Goal: Task Accomplishment & Management: Complete application form

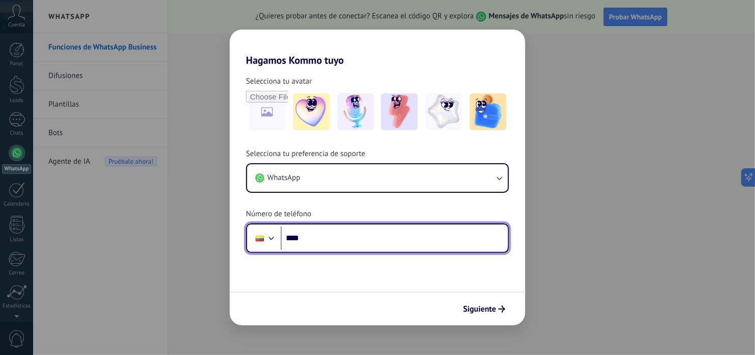
click at [271, 239] on div at bounding box center [272, 237] width 12 height 12
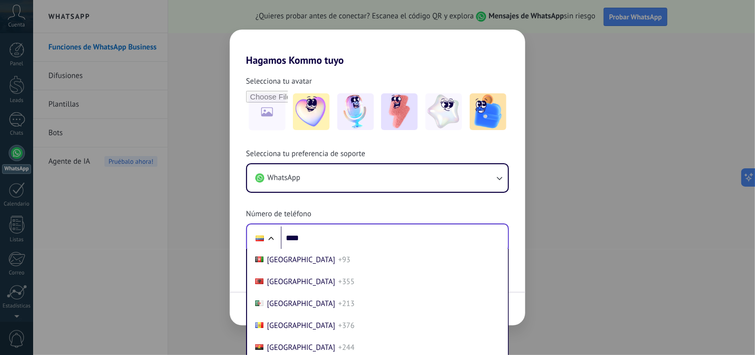
scroll to position [1089, 0]
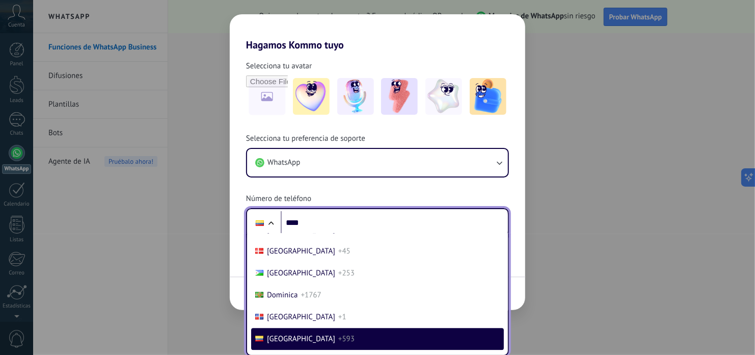
click at [338, 343] on span "+593" at bounding box center [346, 339] width 16 height 10
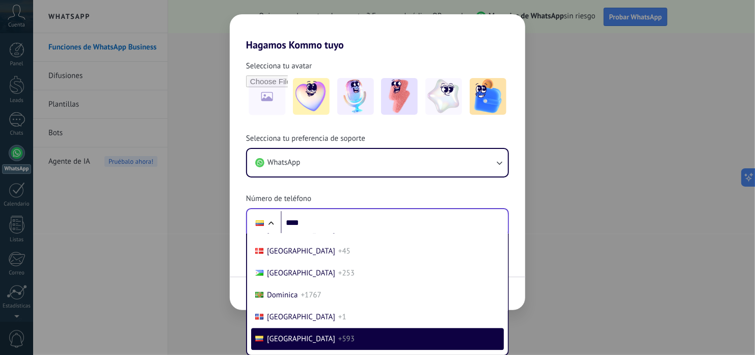
scroll to position [0, 0]
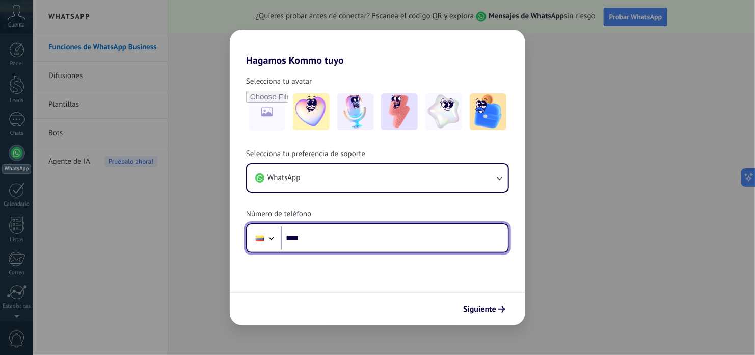
click at [318, 236] on input "****" at bounding box center [394, 237] width 227 height 23
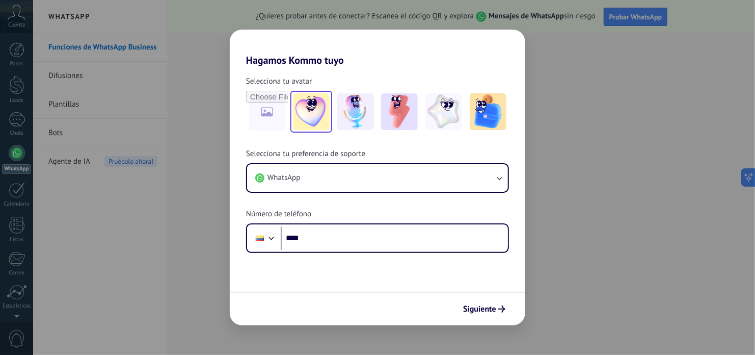
click at [303, 101] on img at bounding box center [311, 111] width 37 height 37
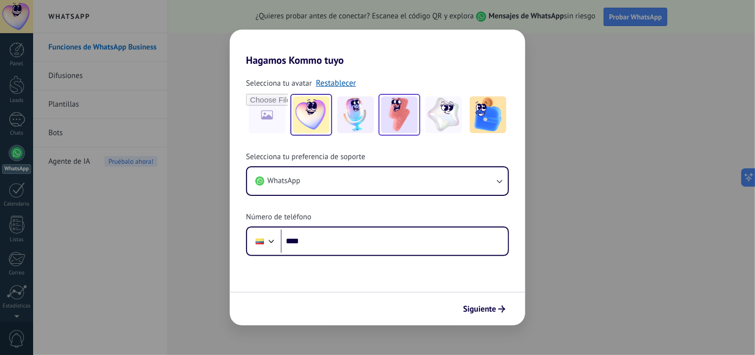
click at [395, 121] on img at bounding box center [399, 114] width 37 height 37
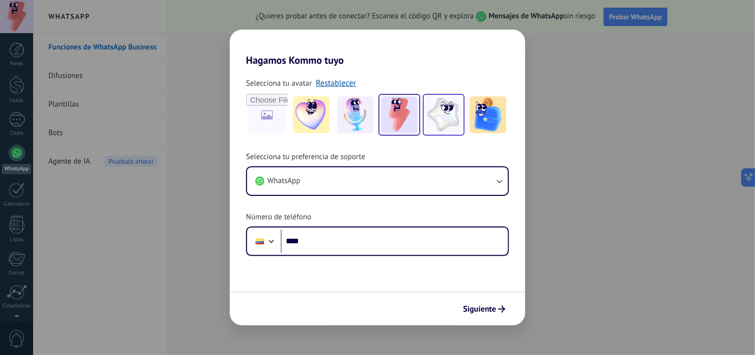
click at [440, 111] on img at bounding box center [444, 114] width 37 height 37
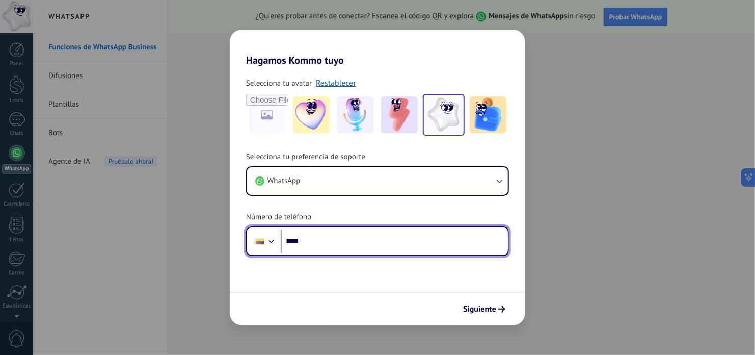
click at [322, 243] on input "****" at bounding box center [394, 240] width 227 height 23
type input "**********"
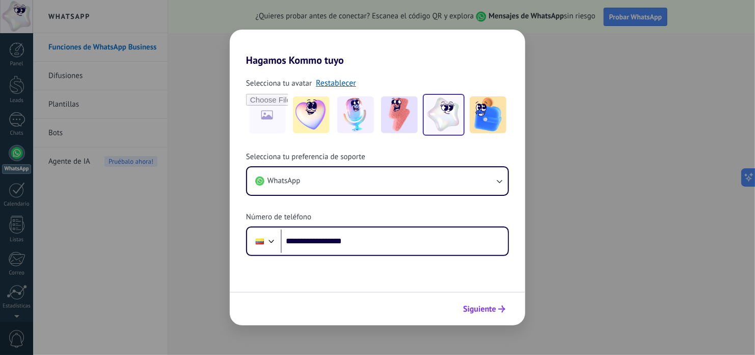
click at [487, 307] on span "Siguiente" at bounding box center [479, 308] width 33 height 7
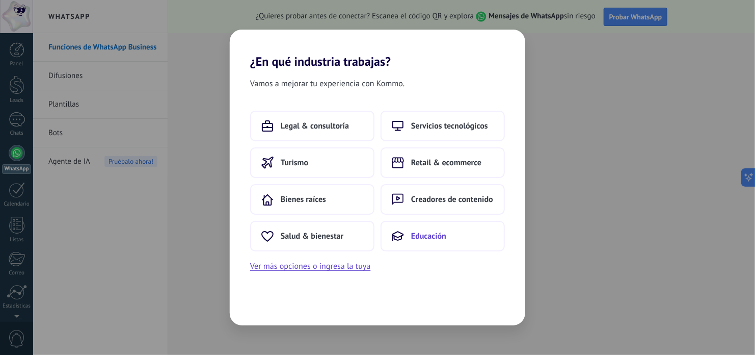
click at [413, 233] on span "Educación" at bounding box center [428, 236] width 35 height 10
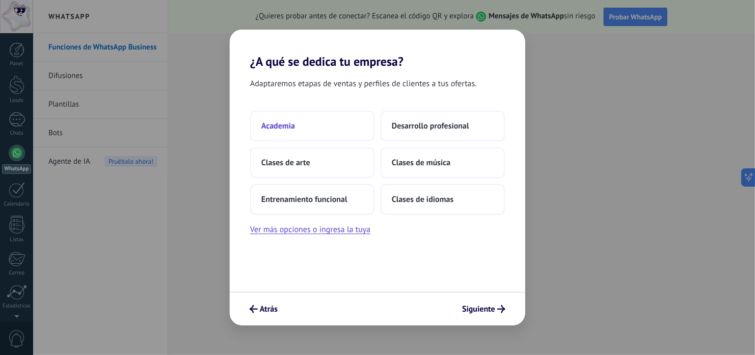
click at [328, 129] on button "Academia" at bounding box center [312, 126] width 124 height 31
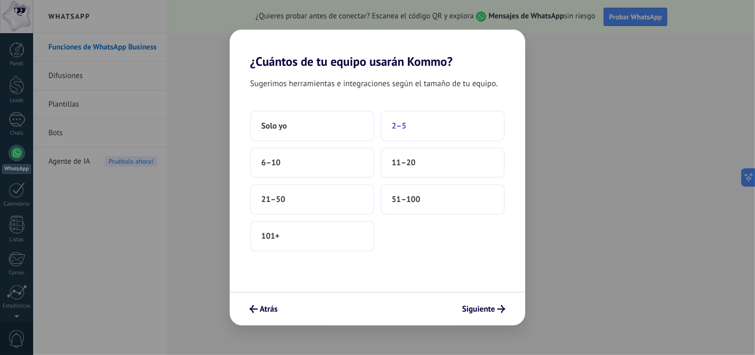
click at [410, 118] on button "2–5" at bounding box center [443, 126] width 124 height 31
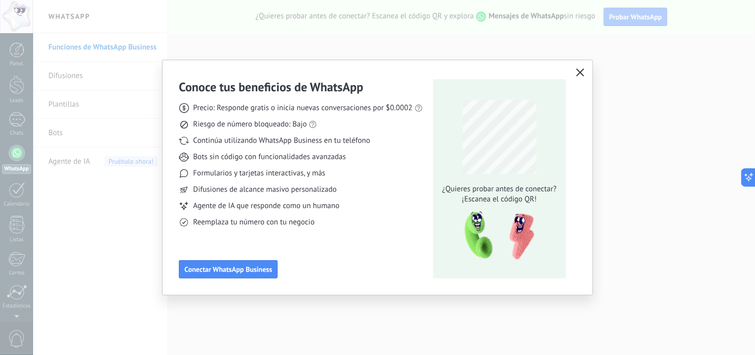
click at [581, 68] on button "button" at bounding box center [580, 73] width 13 height 14
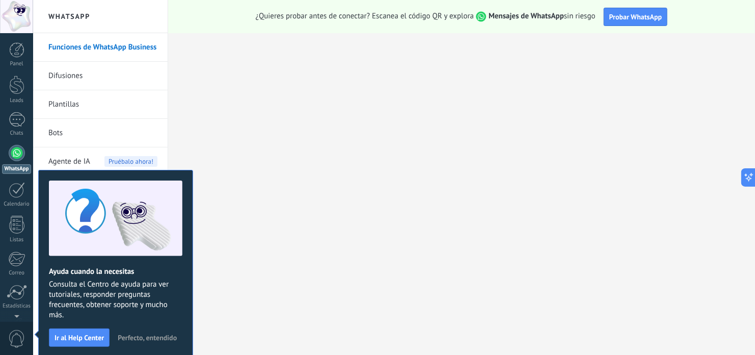
click at [156, 336] on span "Perfecto, entendido" at bounding box center [147, 337] width 59 height 7
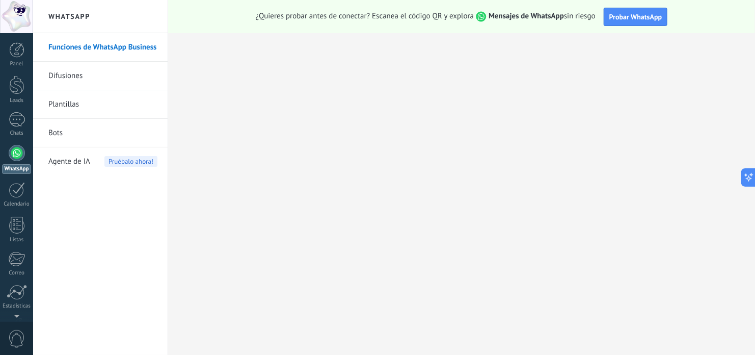
click at [19, 154] on div at bounding box center [17, 153] width 16 height 16
click at [16, 118] on div at bounding box center [17, 119] width 16 height 15
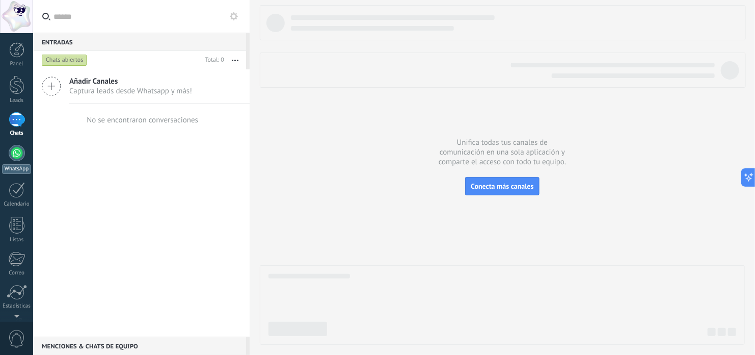
click at [10, 152] on div at bounding box center [17, 153] width 16 height 16
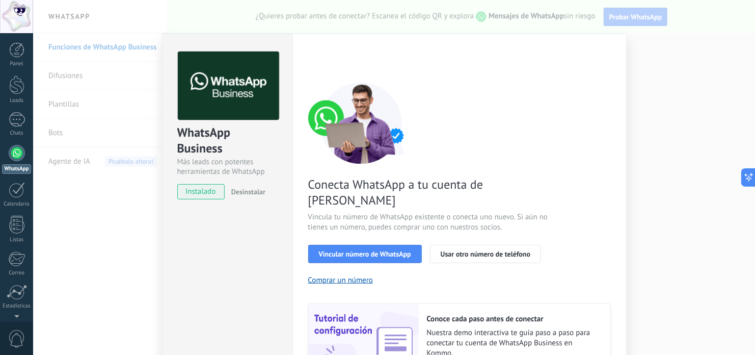
click at [671, 107] on div "WhatsApp Business Más leads con potentes herramientas de WhatsApp instalado Des…" at bounding box center [394, 177] width 722 height 355
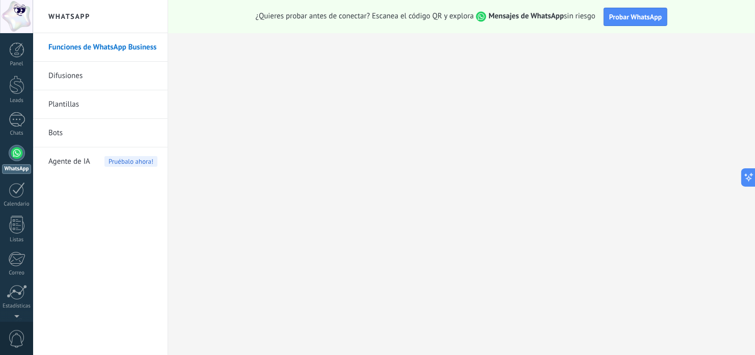
click at [72, 75] on link "Difusiones" at bounding box center [102, 76] width 109 height 29
